Goal: Task Accomplishment & Management: Complete application form

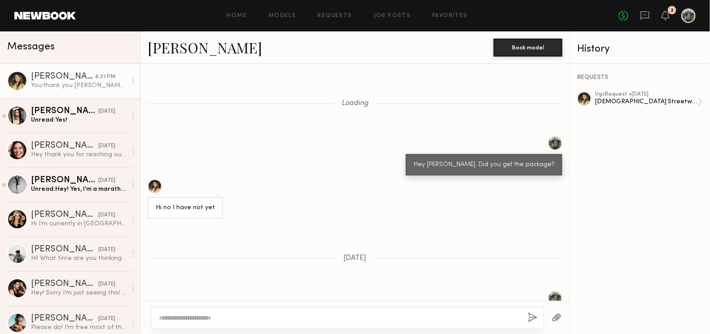
scroll to position [711, 0]
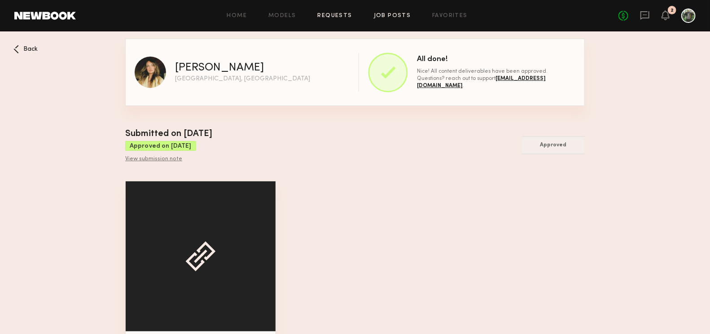
click at [394, 16] on link "Job Posts" at bounding box center [392, 16] width 37 height 6
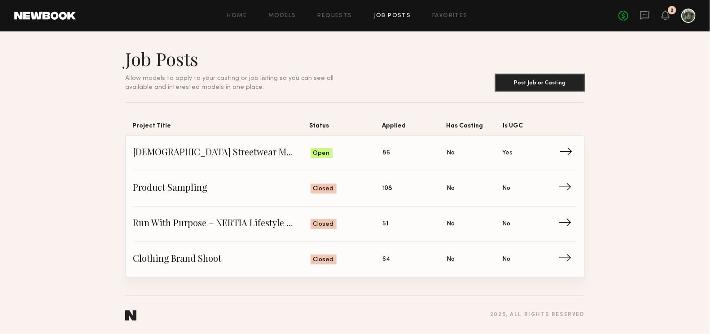
click at [280, 153] on span "[DEMOGRAPHIC_DATA] Streetwear Models for UGC Content" at bounding box center [222, 152] width 178 height 13
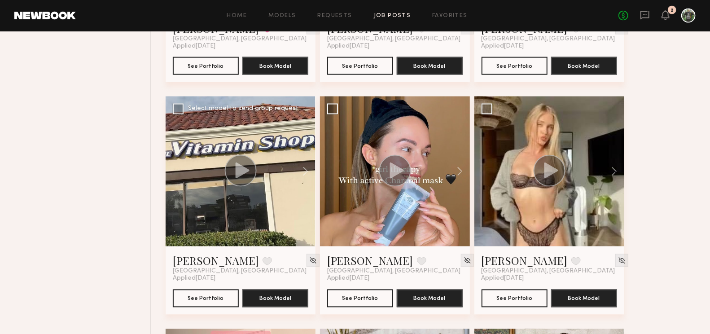
scroll to position [838, 0]
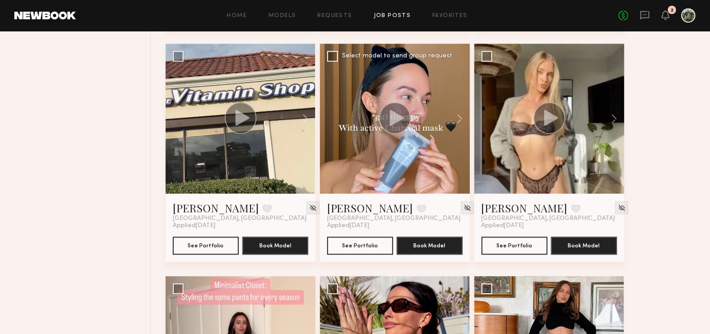
click at [399, 102] on circle at bounding box center [395, 118] width 32 height 32
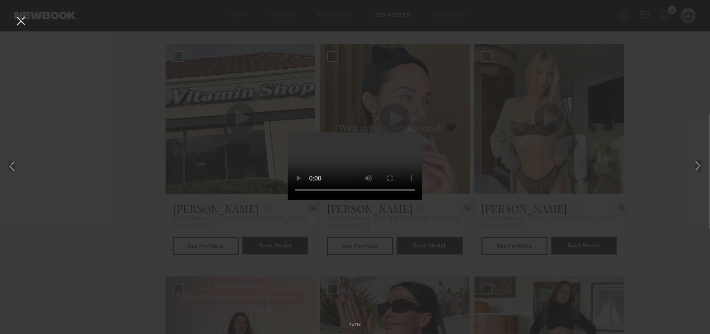
click at [20, 20] on button at bounding box center [20, 21] width 14 height 16
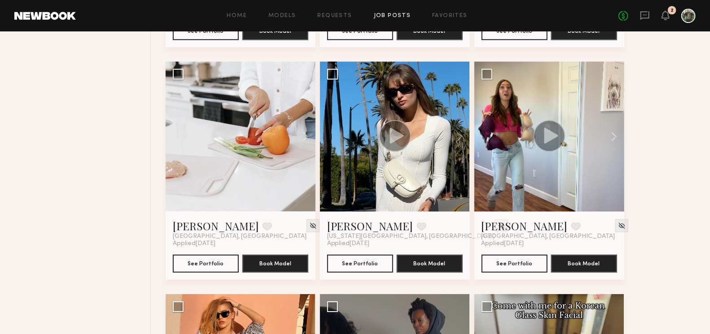
scroll to position [1461, 0]
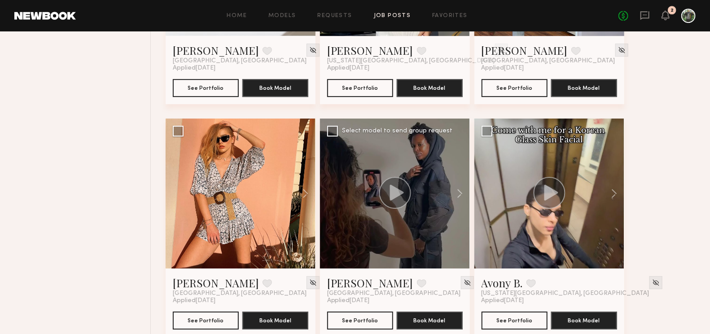
click at [394, 184] on icon at bounding box center [396, 192] width 14 height 16
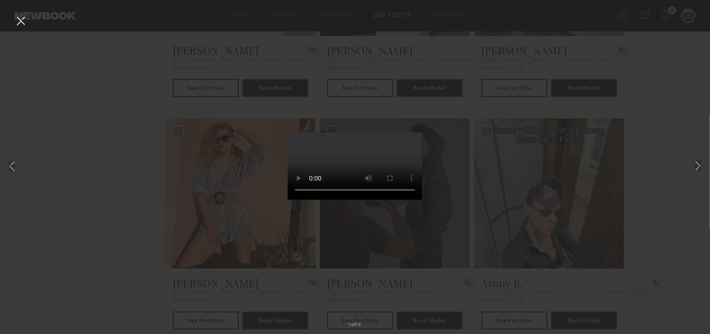
click at [134, 212] on div "1 of 12" at bounding box center [355, 167] width 710 height 334
click at [16, 21] on button at bounding box center [20, 21] width 14 height 16
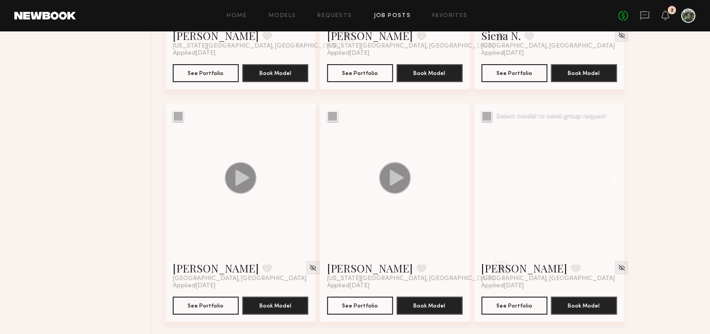
scroll to position [3780, 0]
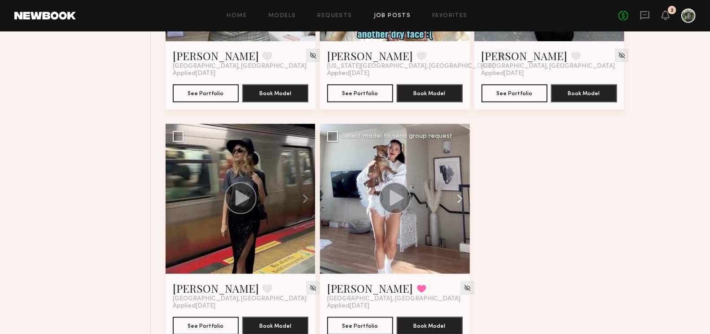
click at [460, 176] on button at bounding box center [455, 199] width 29 height 150
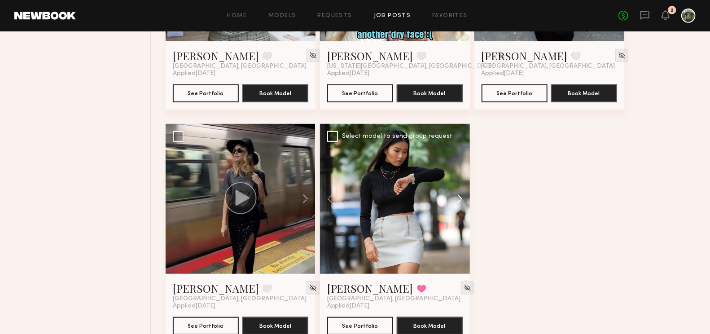
click at [461, 177] on button at bounding box center [455, 199] width 29 height 150
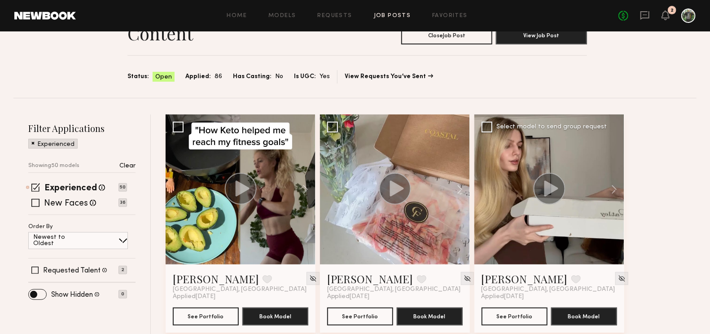
scroll to position [72, 0]
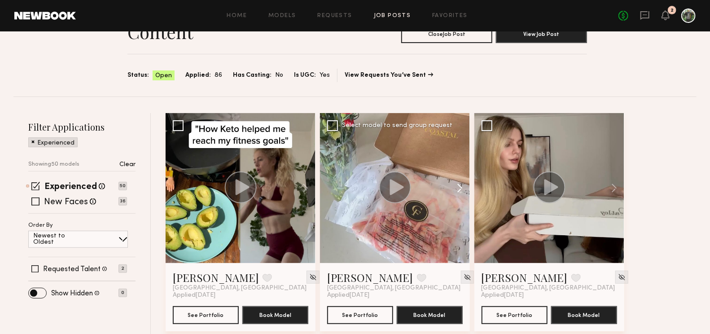
click at [457, 164] on button at bounding box center [455, 188] width 29 height 150
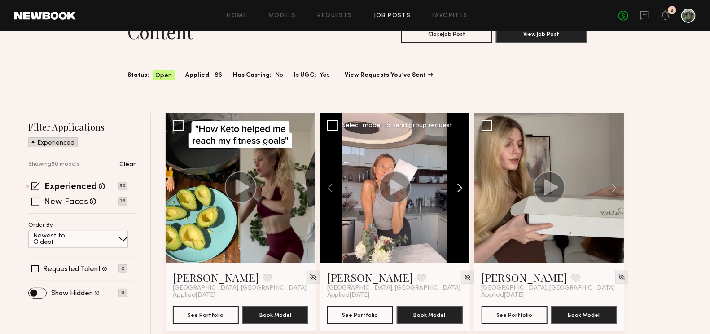
click at [457, 164] on button at bounding box center [455, 188] width 29 height 150
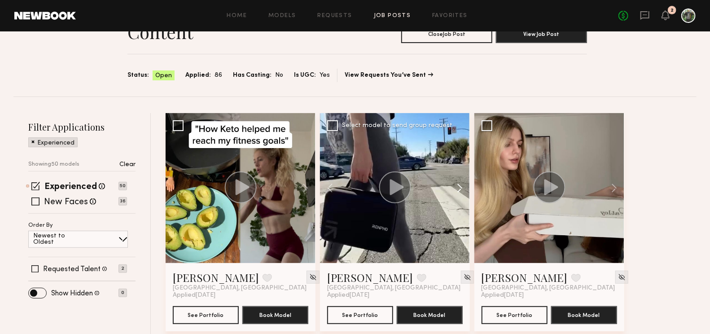
click at [457, 164] on button at bounding box center [455, 188] width 29 height 150
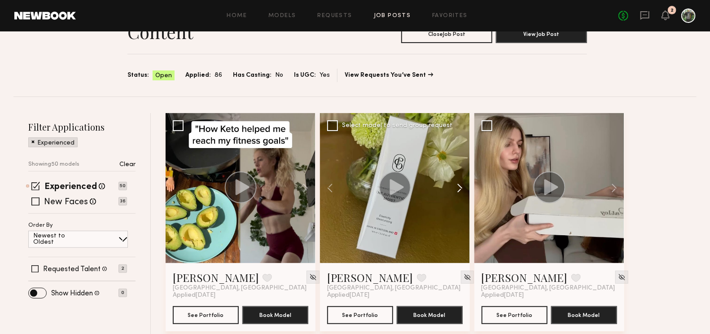
click at [457, 164] on button at bounding box center [455, 188] width 29 height 150
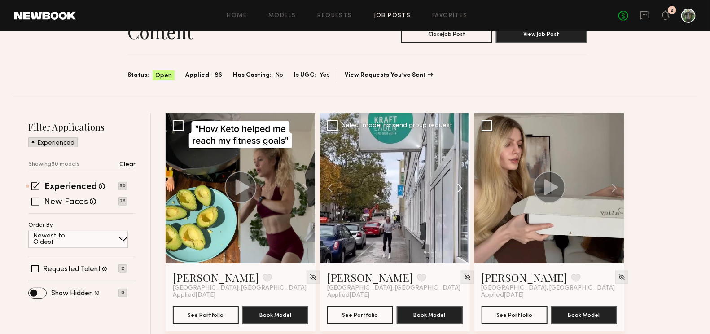
click at [457, 164] on button at bounding box center [455, 188] width 29 height 150
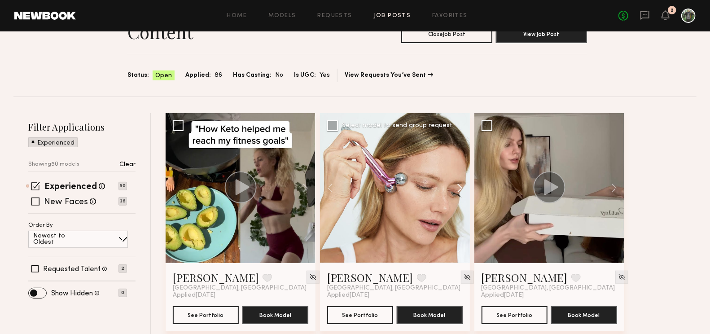
click at [457, 164] on button at bounding box center [455, 188] width 29 height 150
